Goal: Find specific page/section: Find specific page/section

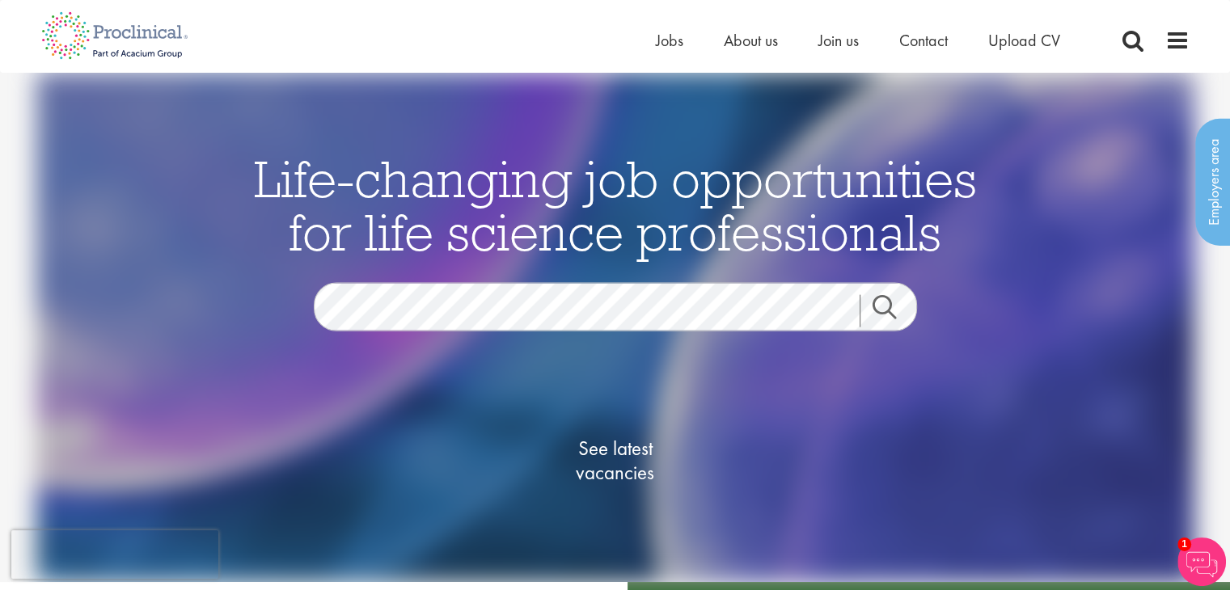
click at [886, 301] on link "Search" at bounding box center [894, 310] width 70 height 32
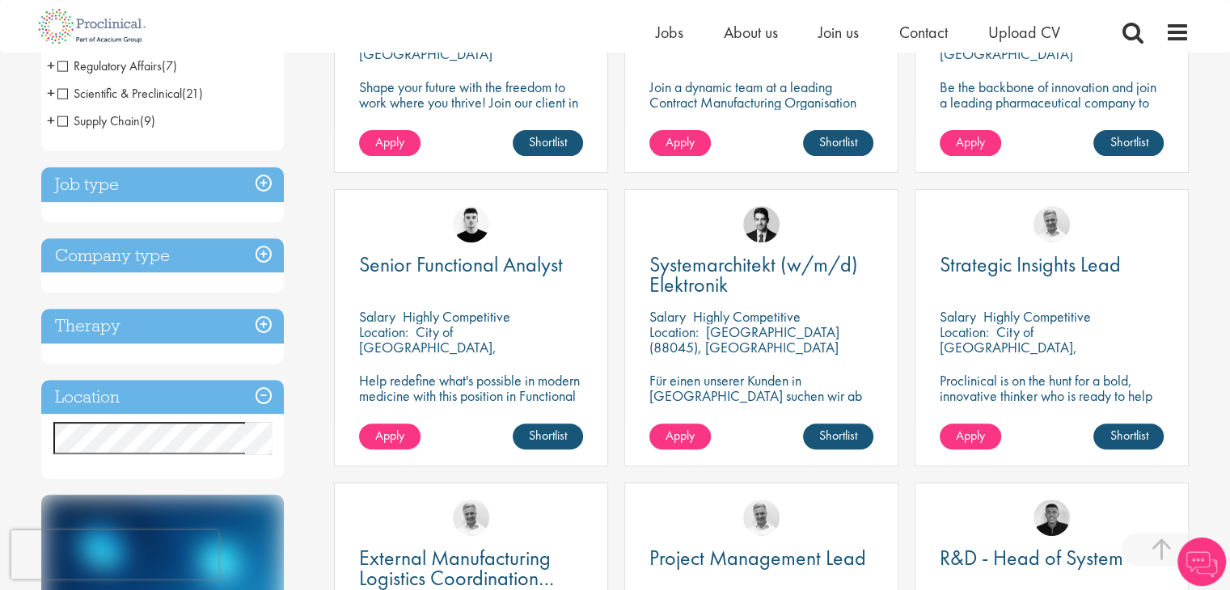
scroll to position [566, 0]
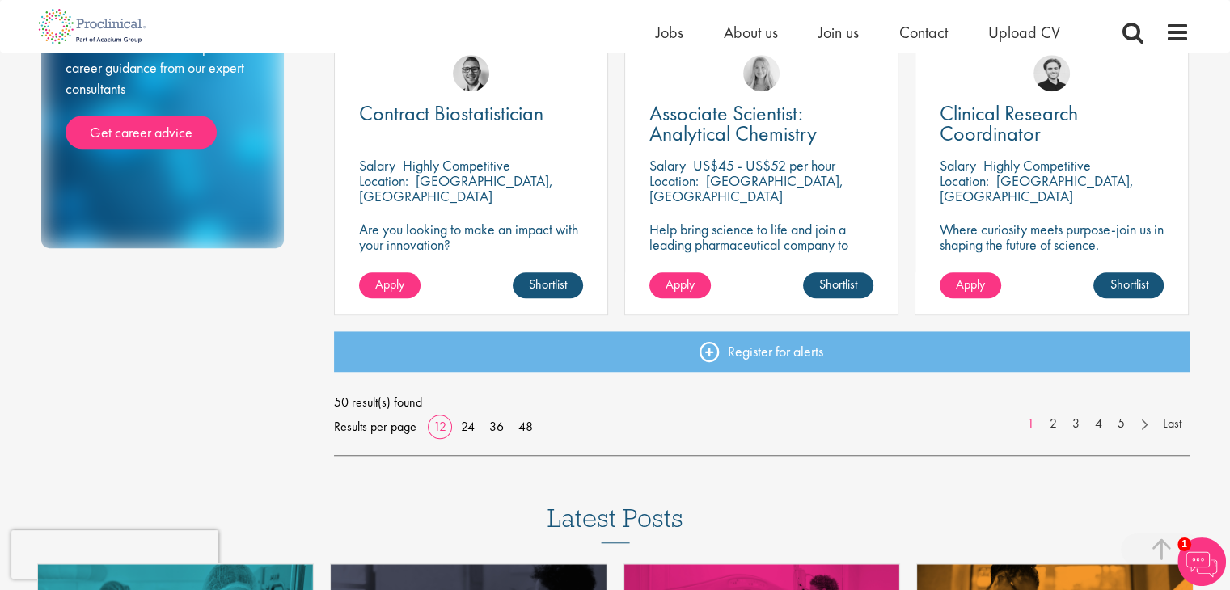
scroll to position [1213, 0]
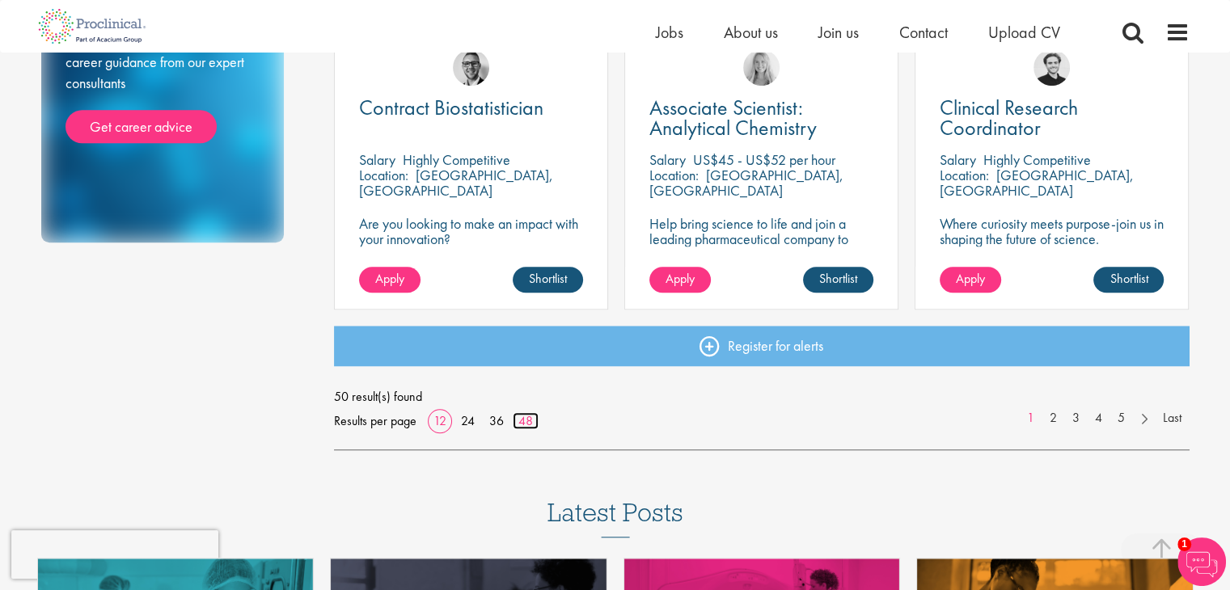
click at [537, 422] on link "48" at bounding box center [526, 420] width 26 height 17
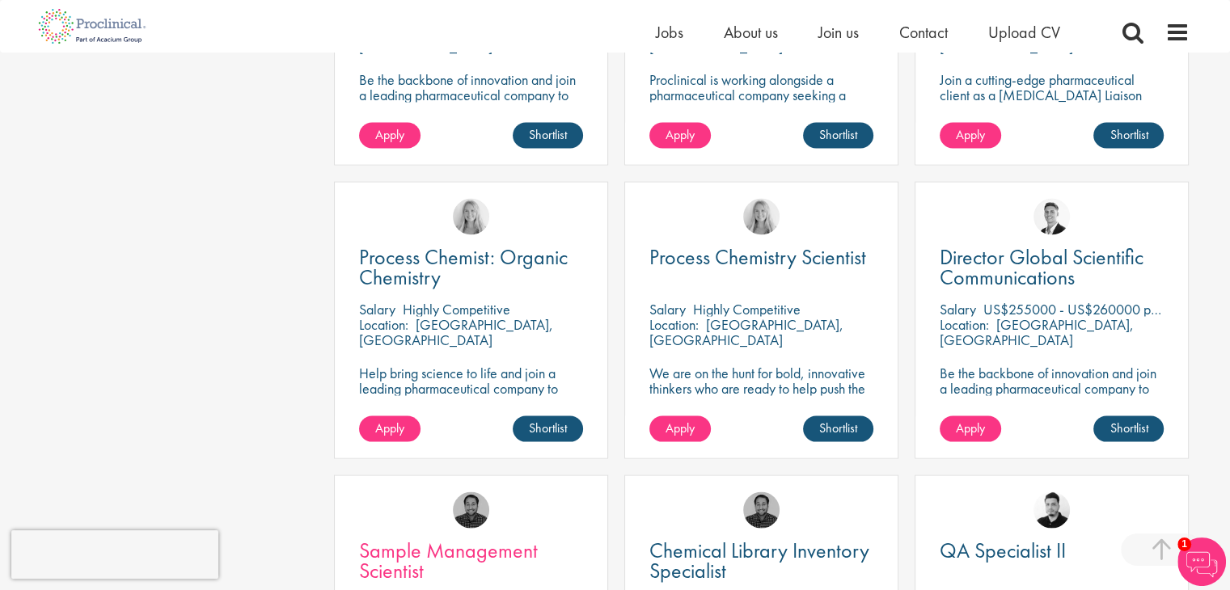
scroll to position [3314, 0]
